Goal: Check status: Check status

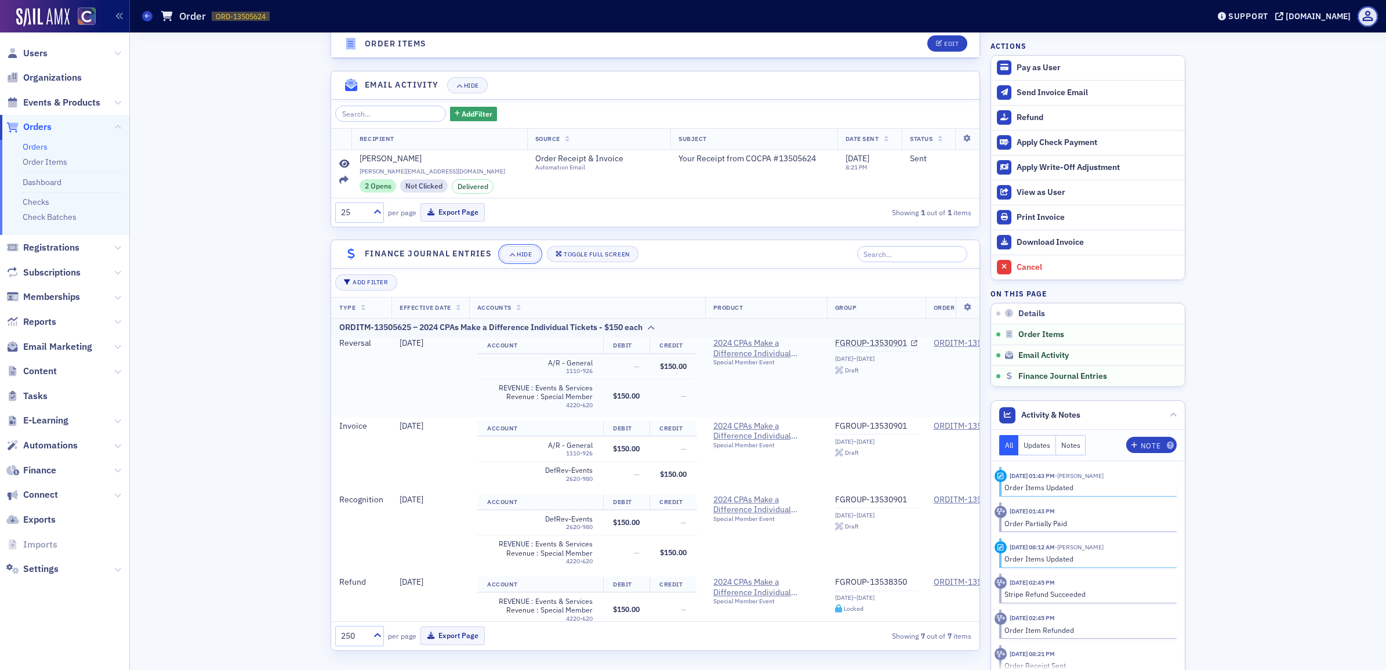
scroll to position [217, 0]
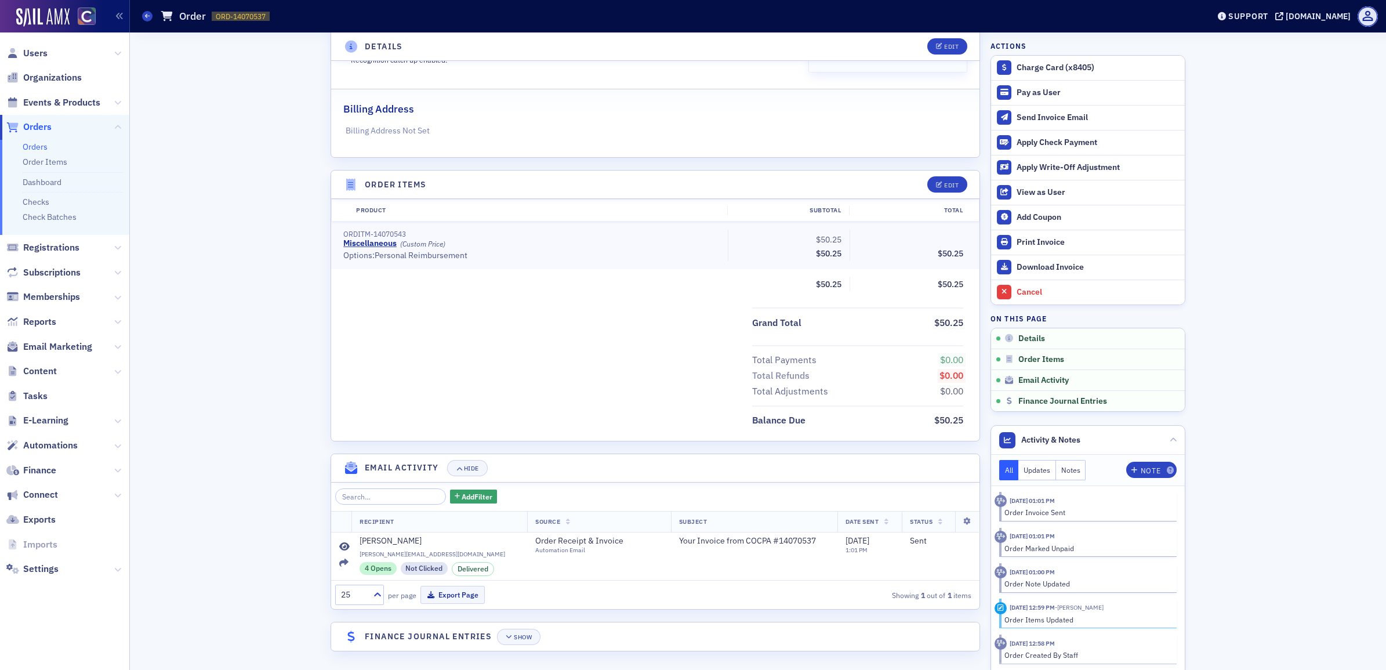
scroll to position [224, 0]
click at [523, 640] on button "Show" at bounding box center [518, 636] width 43 height 16
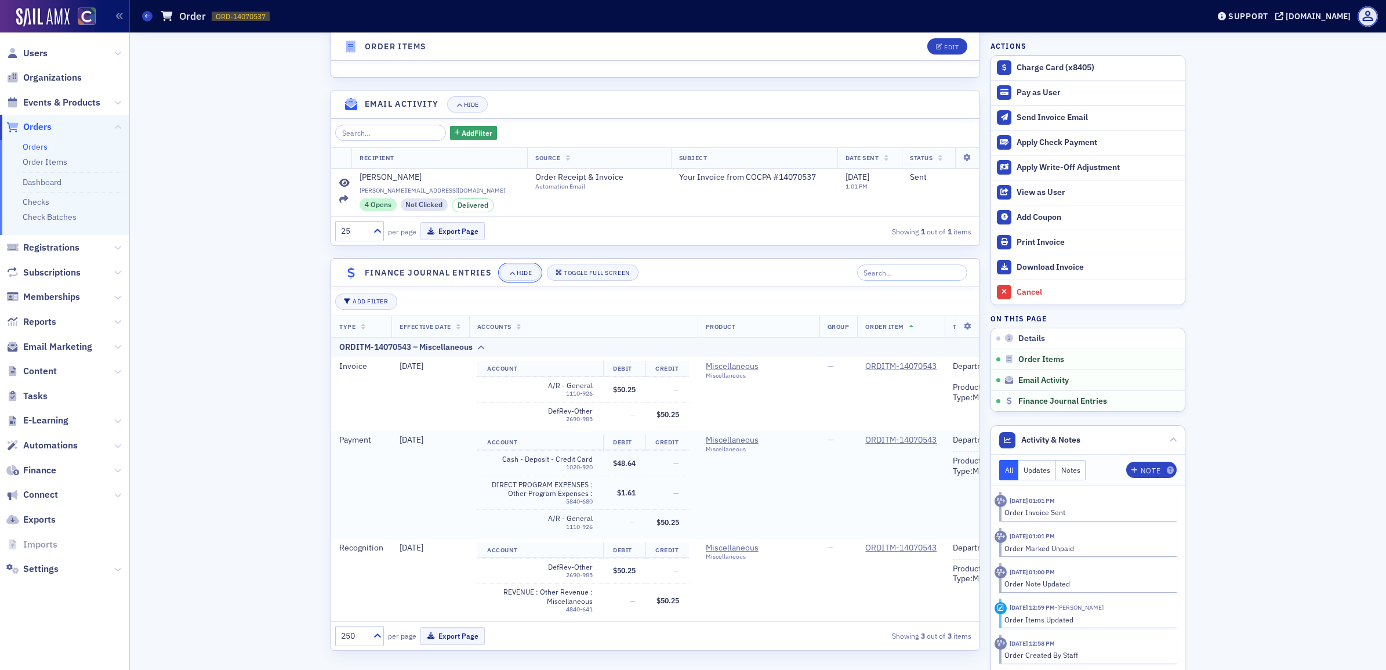
scroll to position [599, 0]
drag, startPoint x: 340, startPoint y: 425, endPoint x: 636, endPoint y: 491, distance: 303.0
click at [636, 491] on tr "Payment 10/9/2025 Account Debit Credit Cash - Deposit - Credit Card 1020-920 $4…" at bounding box center [730, 484] width 799 height 108
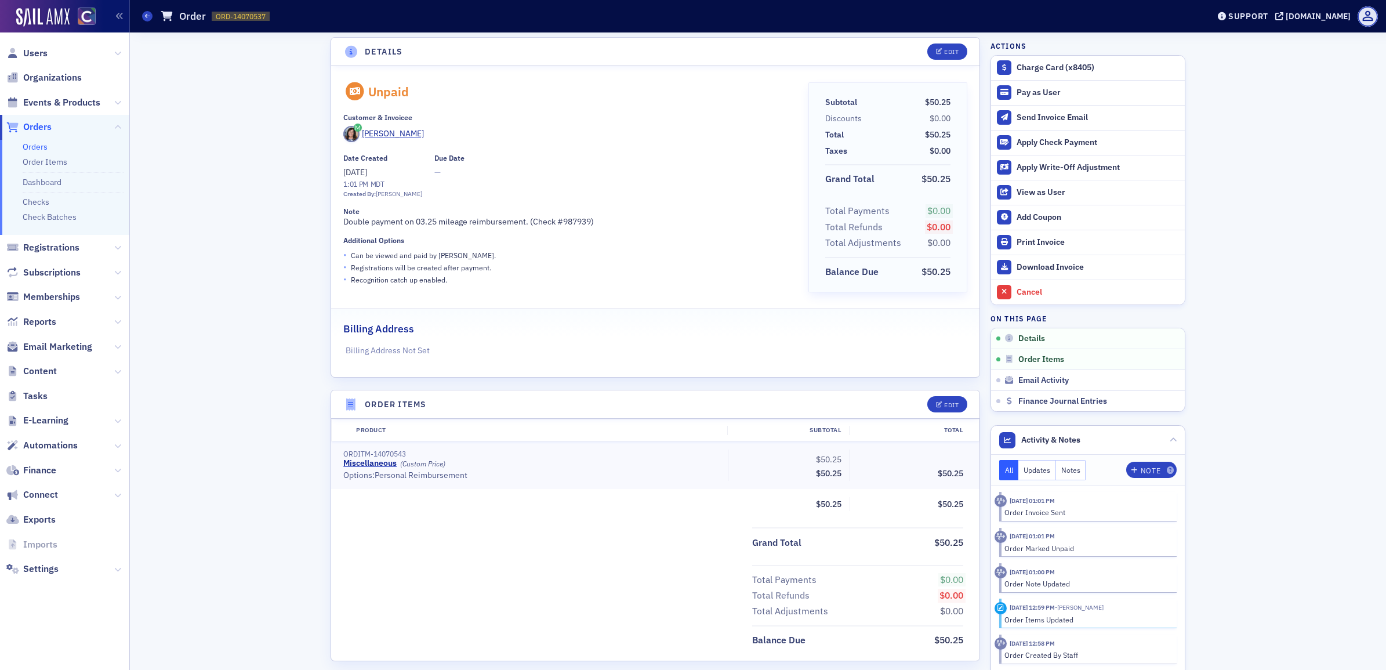
scroll to position [0, 0]
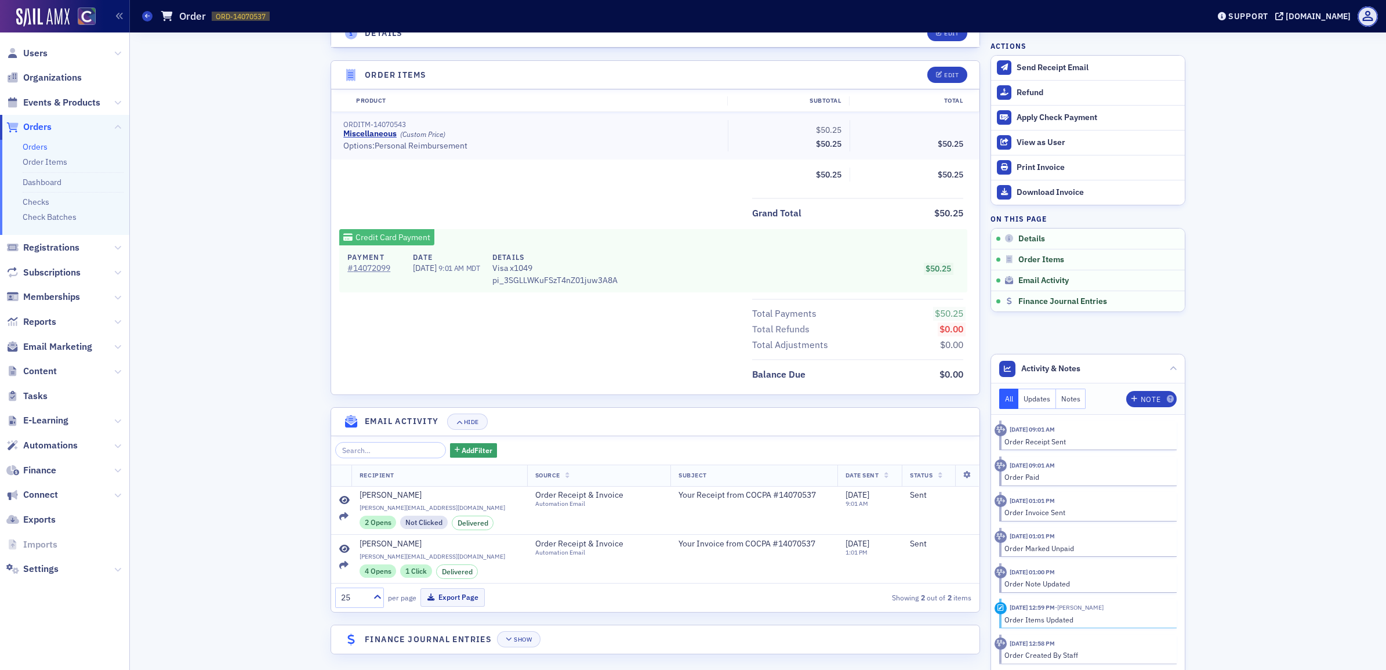
scroll to position [386, 0]
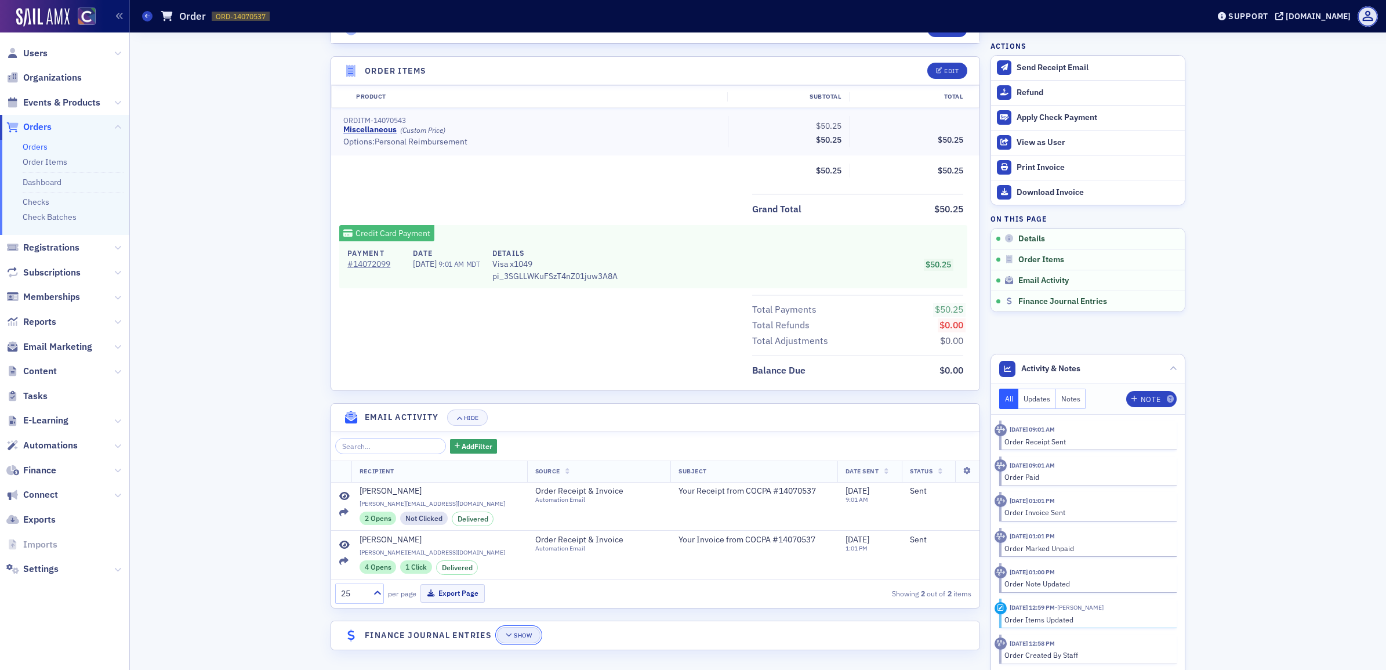
click at [514, 637] on div "Show" at bounding box center [523, 635] width 18 height 6
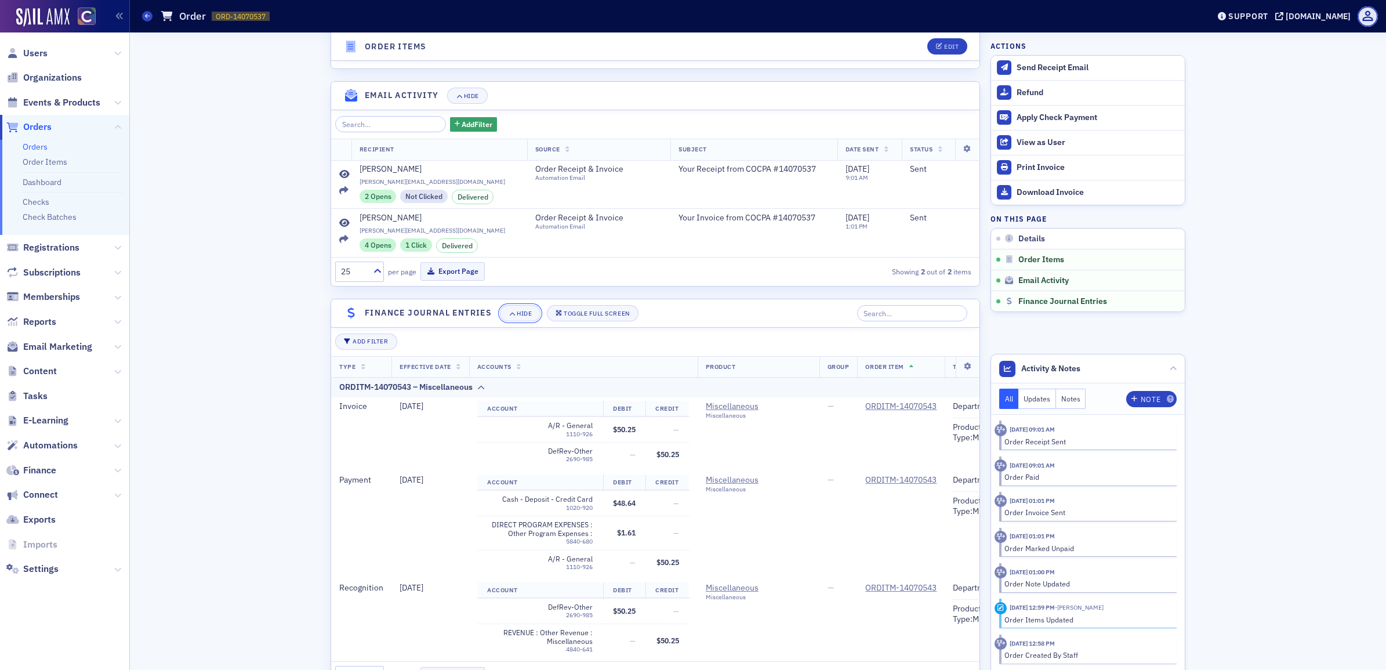
scroll to position [761, 0]
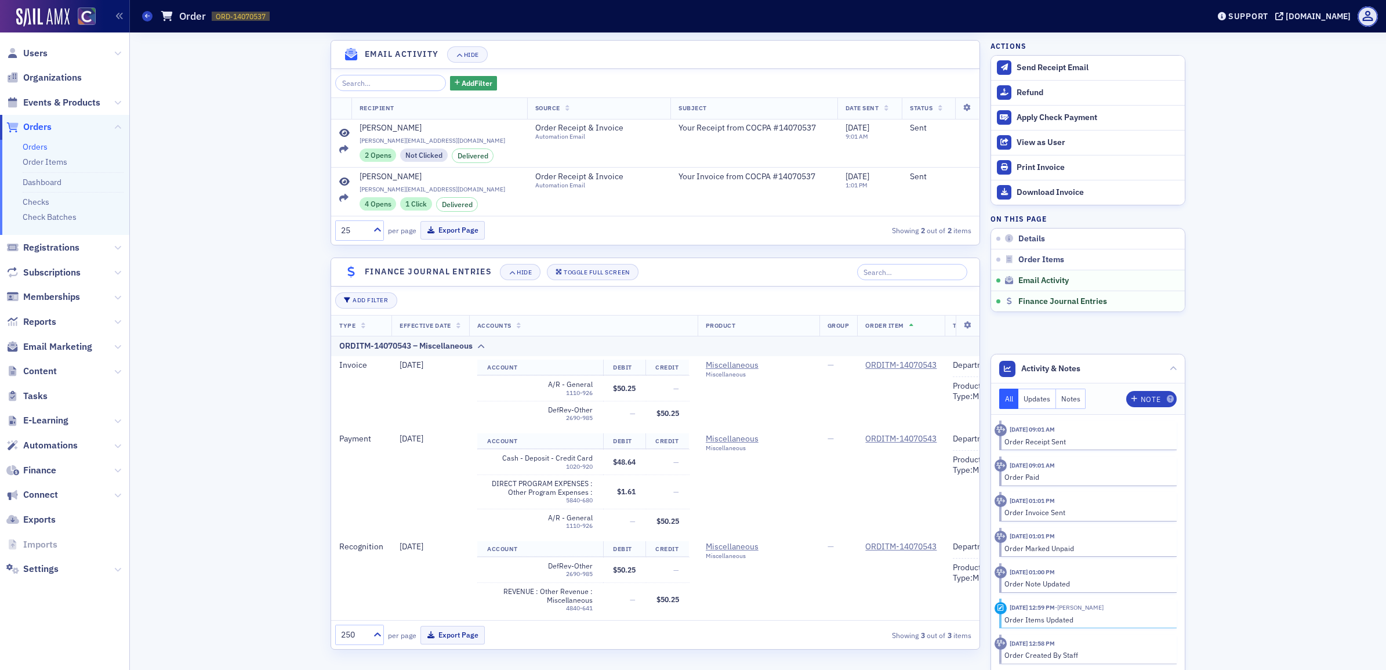
drag, startPoint x: 753, startPoint y: 621, endPoint x: 826, endPoint y: 626, distance: 73.9
click at [826, 626] on div "250 per page Export Page Showing 3 out of 3 items" at bounding box center [655, 635] width 648 height 28
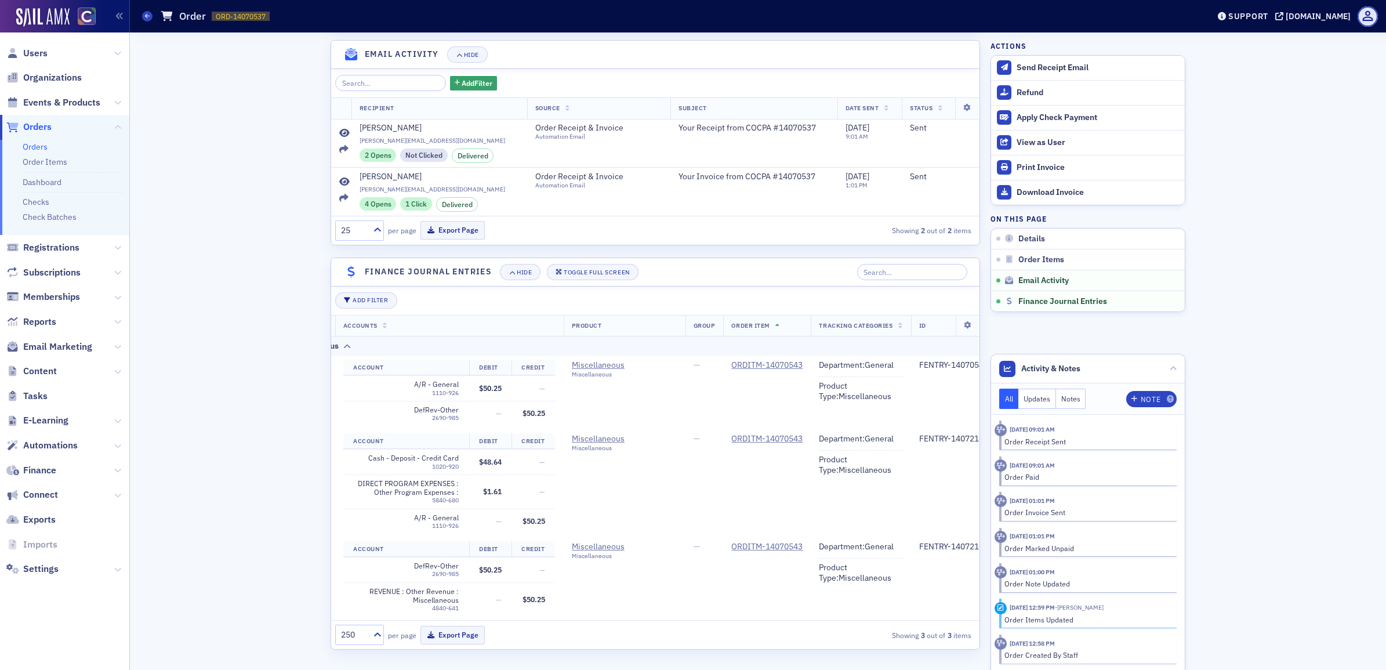
scroll to position [0, 158]
